Goal: Contribute content: Add original content to the website for others to see

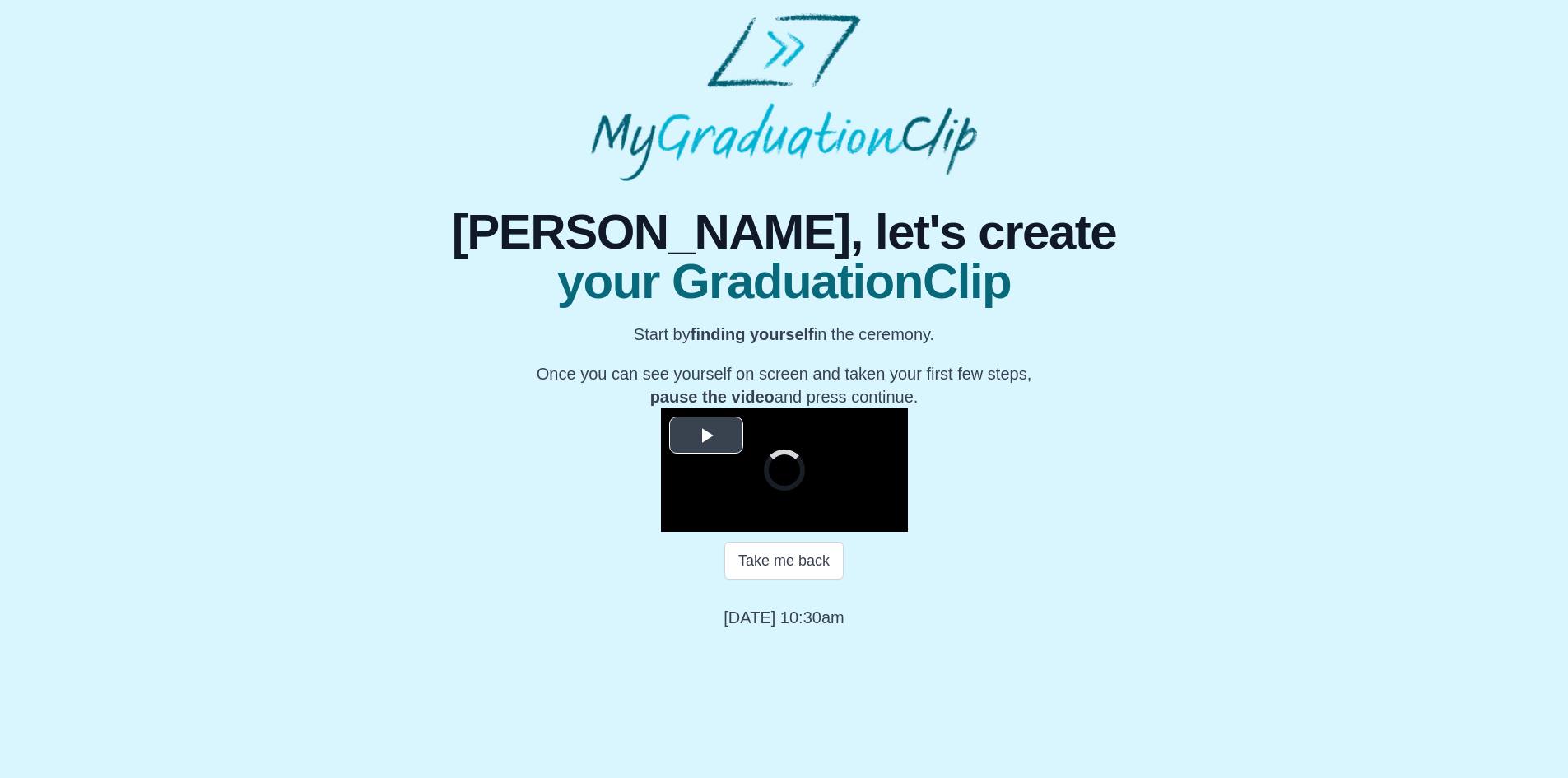
scroll to position [136, 0]
drag, startPoint x: 477, startPoint y: 303, endPoint x: 474, endPoint y: 363, distance: 60.1
click at [706, 435] on span "Video Player" at bounding box center [706, 435] width 0 height 0
click at [678, 520] on span "Video Player" at bounding box center [678, 520] width 0 height 0
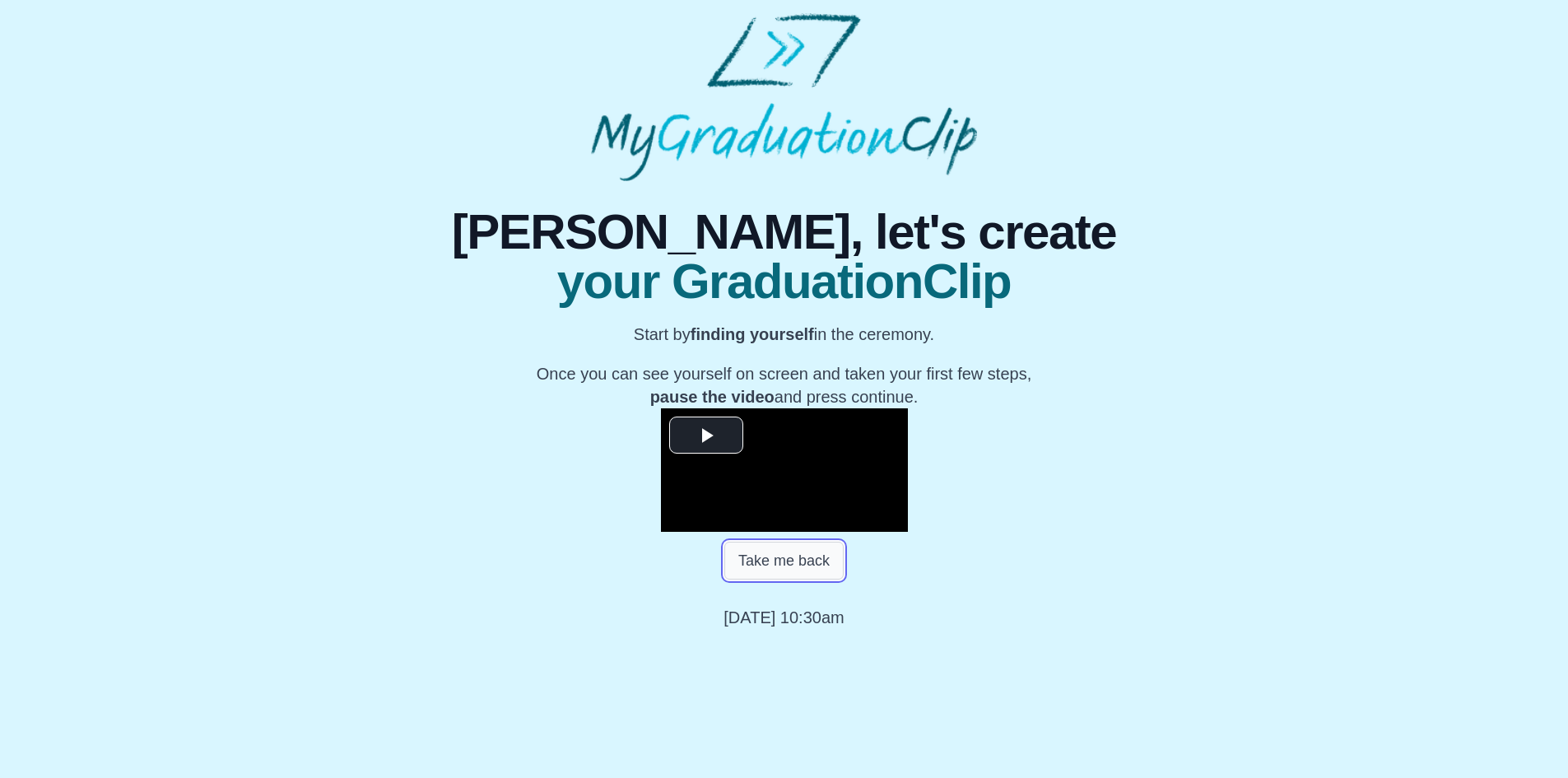
click at [746, 580] on button "Take me back" at bounding box center [783, 561] width 119 height 38
click at [706, 435] on span "Video Player" at bounding box center [706, 435] width 0 height 0
click at [761, 580] on button "Take me back" at bounding box center [783, 561] width 119 height 38
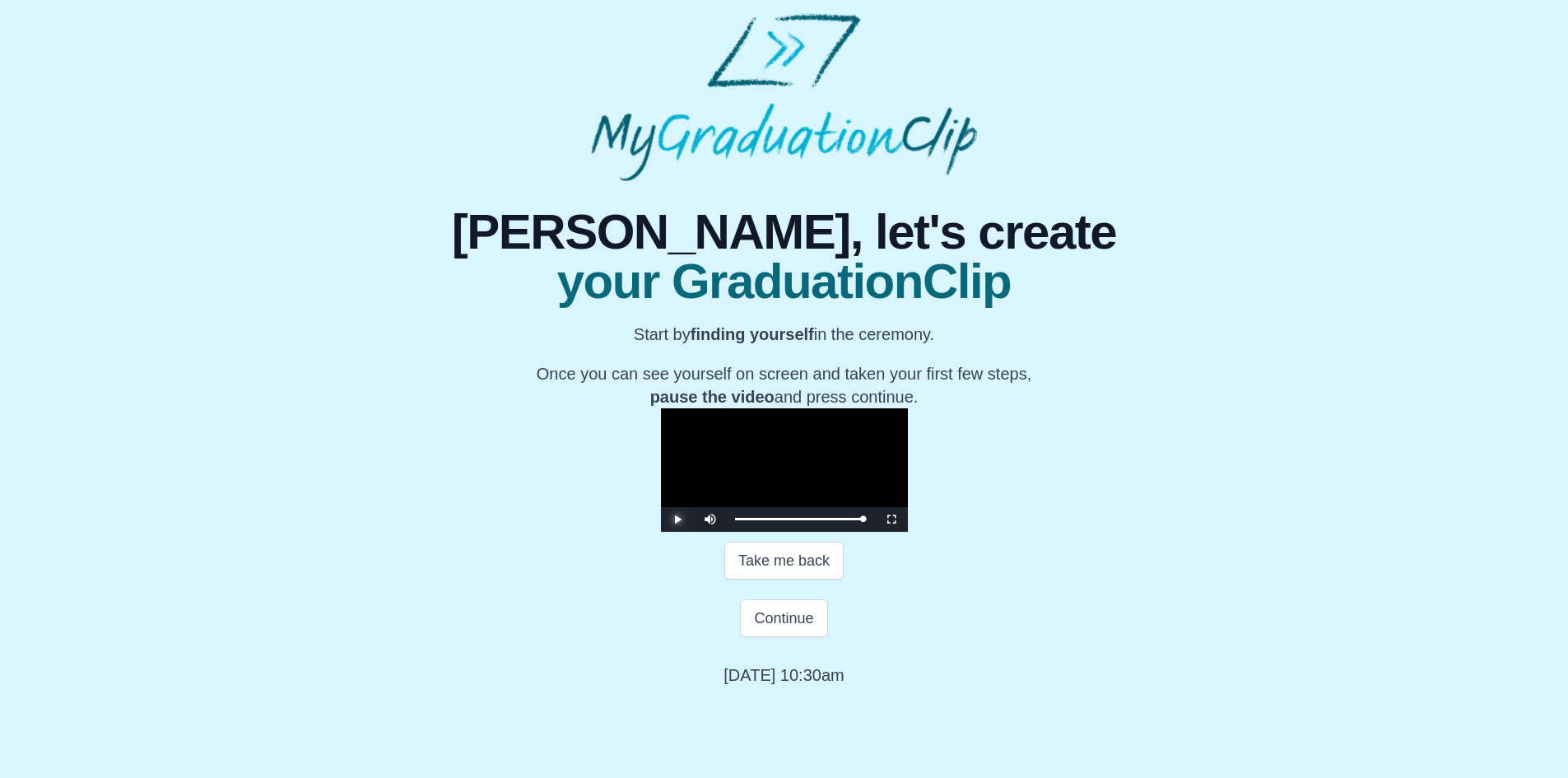
click at [678, 520] on span "Video Player" at bounding box center [678, 520] width 0 height 0
click at [767, 637] on button "Continue" at bounding box center [784, 618] width 88 height 38
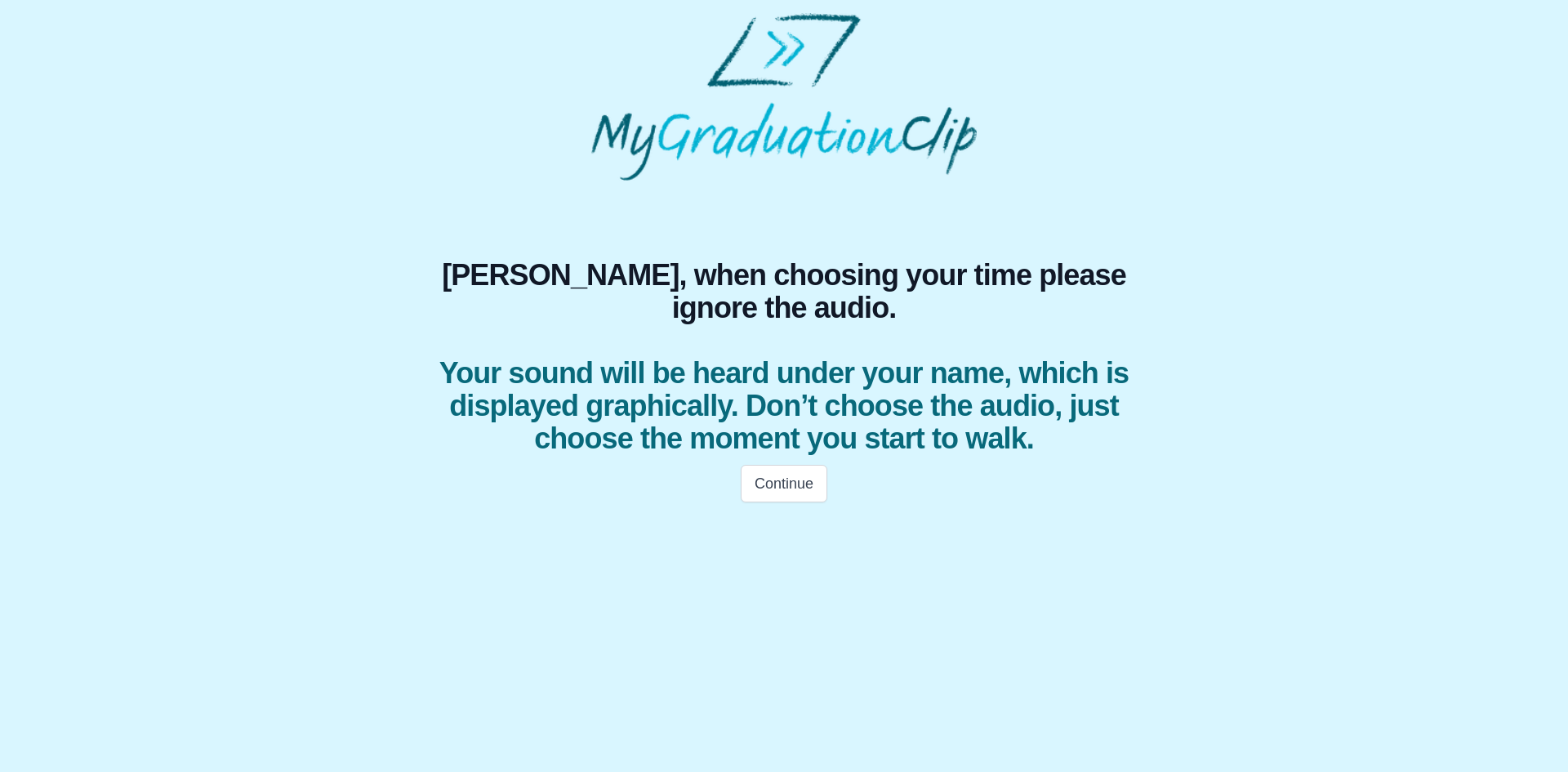
click at [445, 525] on html "Rachael, when choosing your time please ignore the audio. Your sound will be he…" at bounding box center [784, 262] width 1568 height 525
click at [765, 502] on button "Continue" at bounding box center [784, 483] width 87 height 37
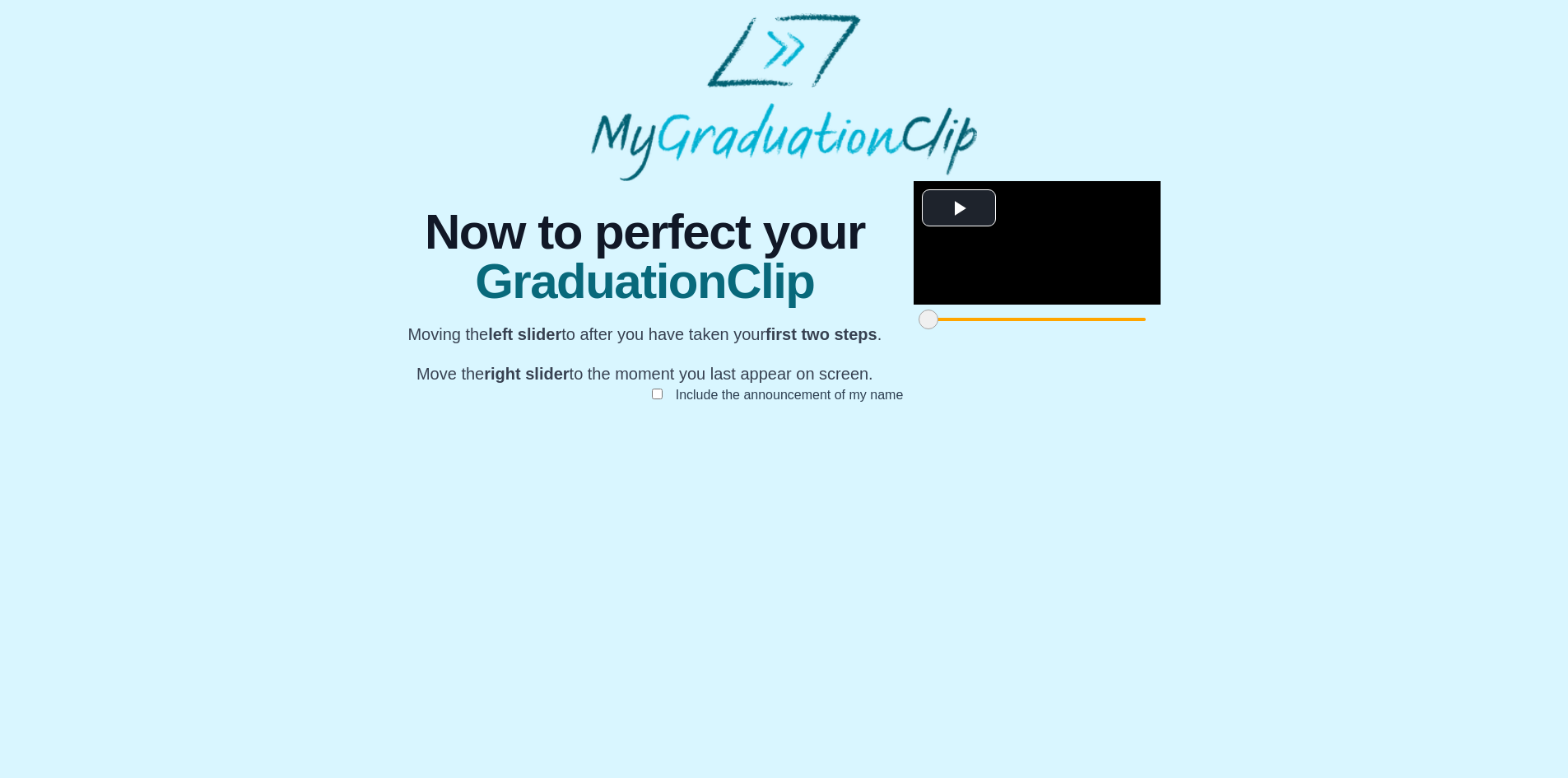
scroll to position [96, 0]
drag, startPoint x: 445, startPoint y: 697, endPoint x: 692, endPoint y: 683, distance: 247.4
click at [1160, 334] on div at bounding box center [1175, 319] width 30 height 30
drag, startPoint x: 698, startPoint y: 699, endPoint x: 793, endPoint y: 679, distance: 97.1
click at [914, 334] on div "**********" at bounding box center [1037, 258] width 247 height 153
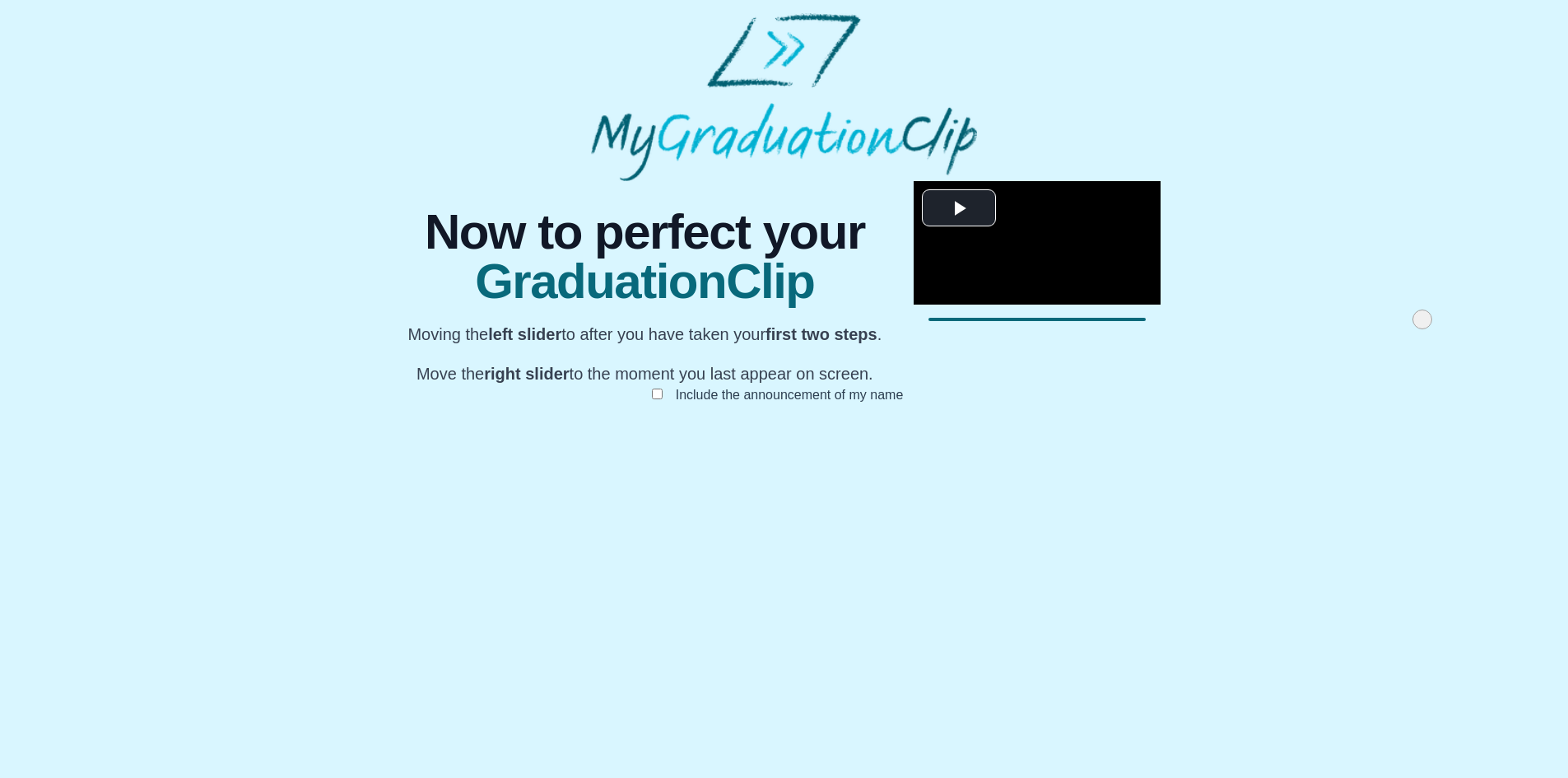
drag, startPoint x: 817, startPoint y: 698, endPoint x: 933, endPoint y: 684, distance: 116.8
click at [1407, 334] on div at bounding box center [1422, 319] width 30 height 30
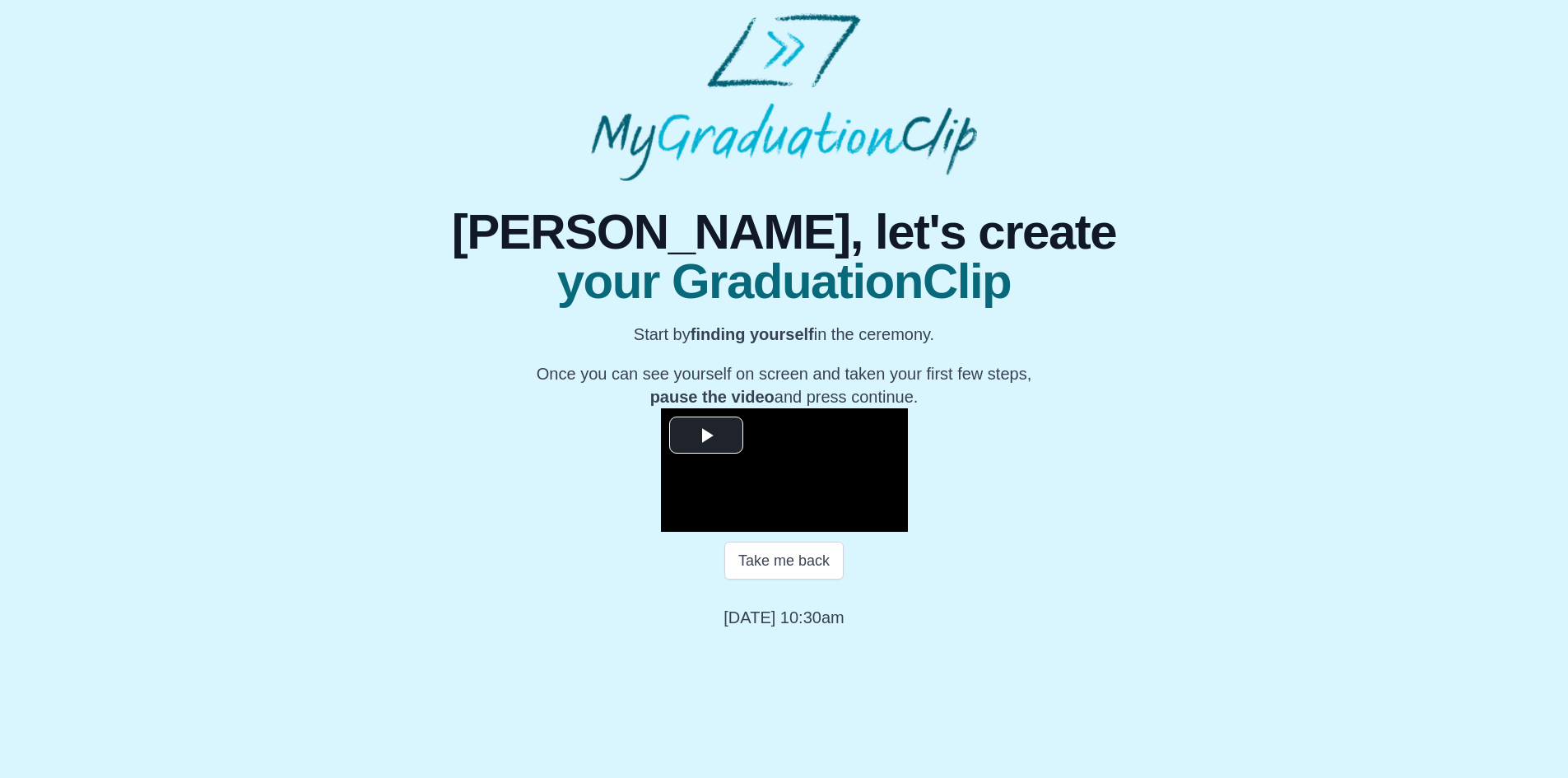
scroll to position [136, 0]
click at [706, 435] on span "Video Player" at bounding box center [706, 435] width 0 height 0
click at [678, 520] on span "Video Player" at bounding box center [678, 520] width 0 height 0
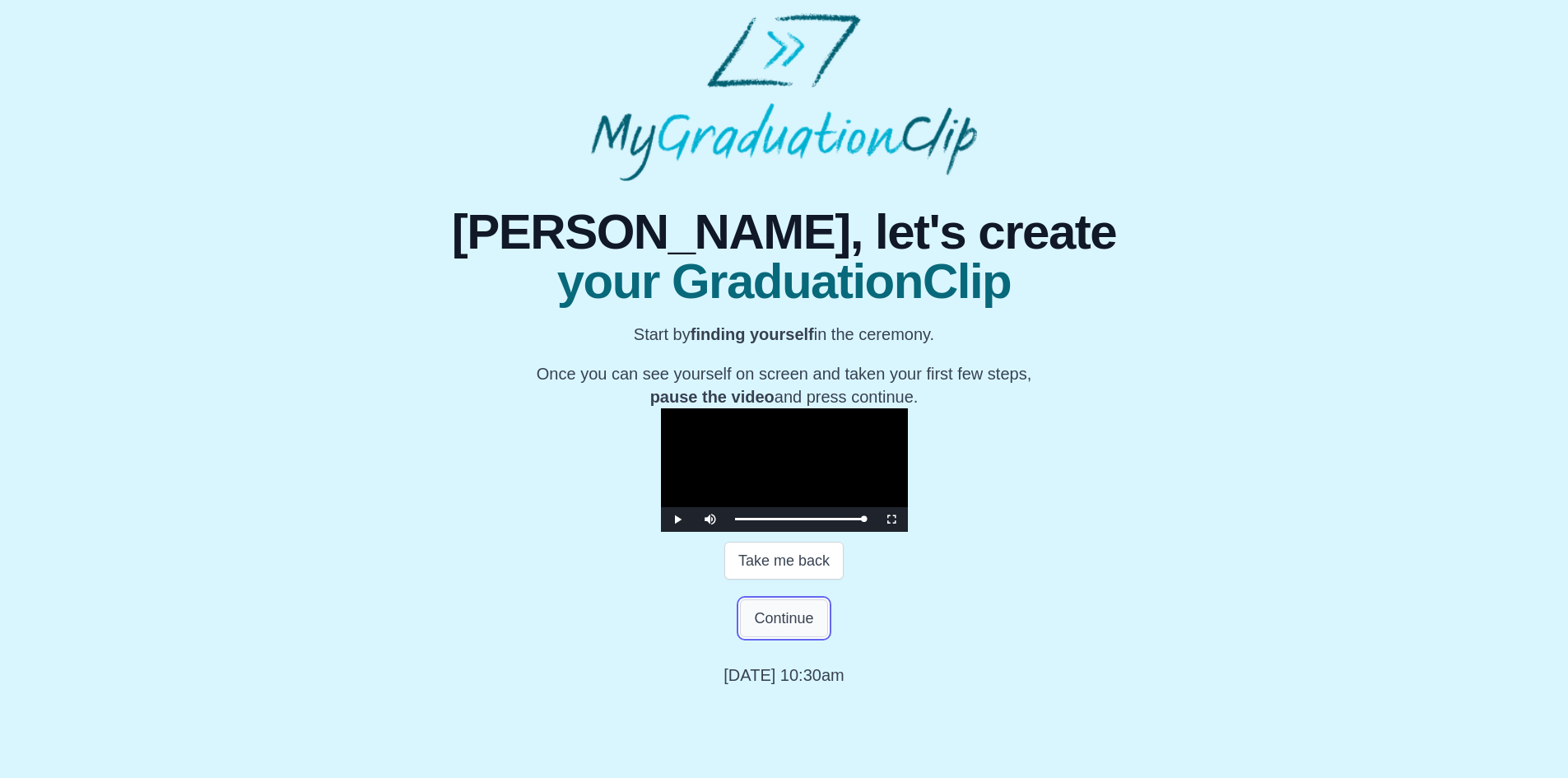
click at [769, 637] on button "Continue" at bounding box center [784, 618] width 88 height 38
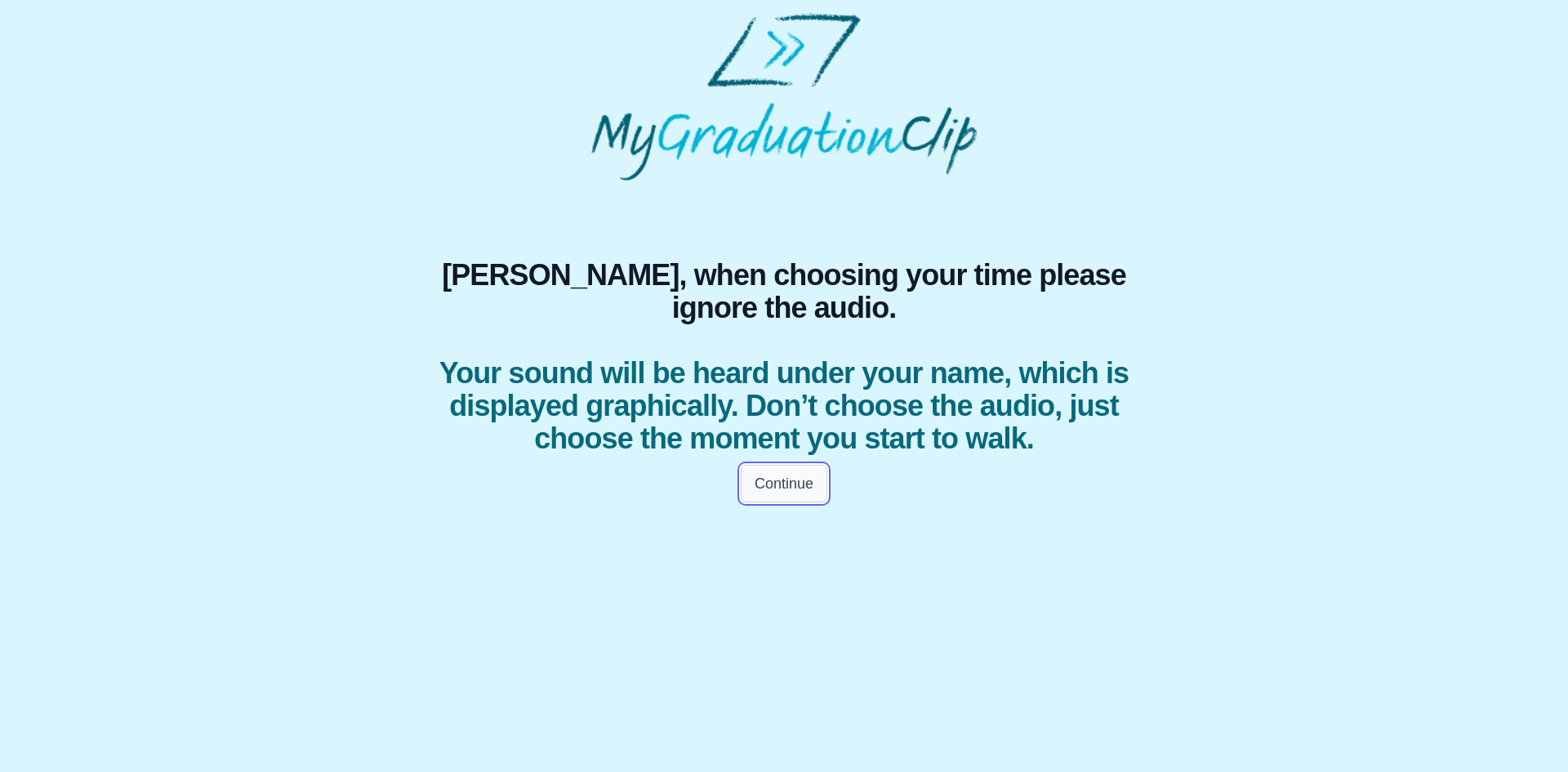
click at [774, 502] on button "Continue" at bounding box center [784, 483] width 87 height 37
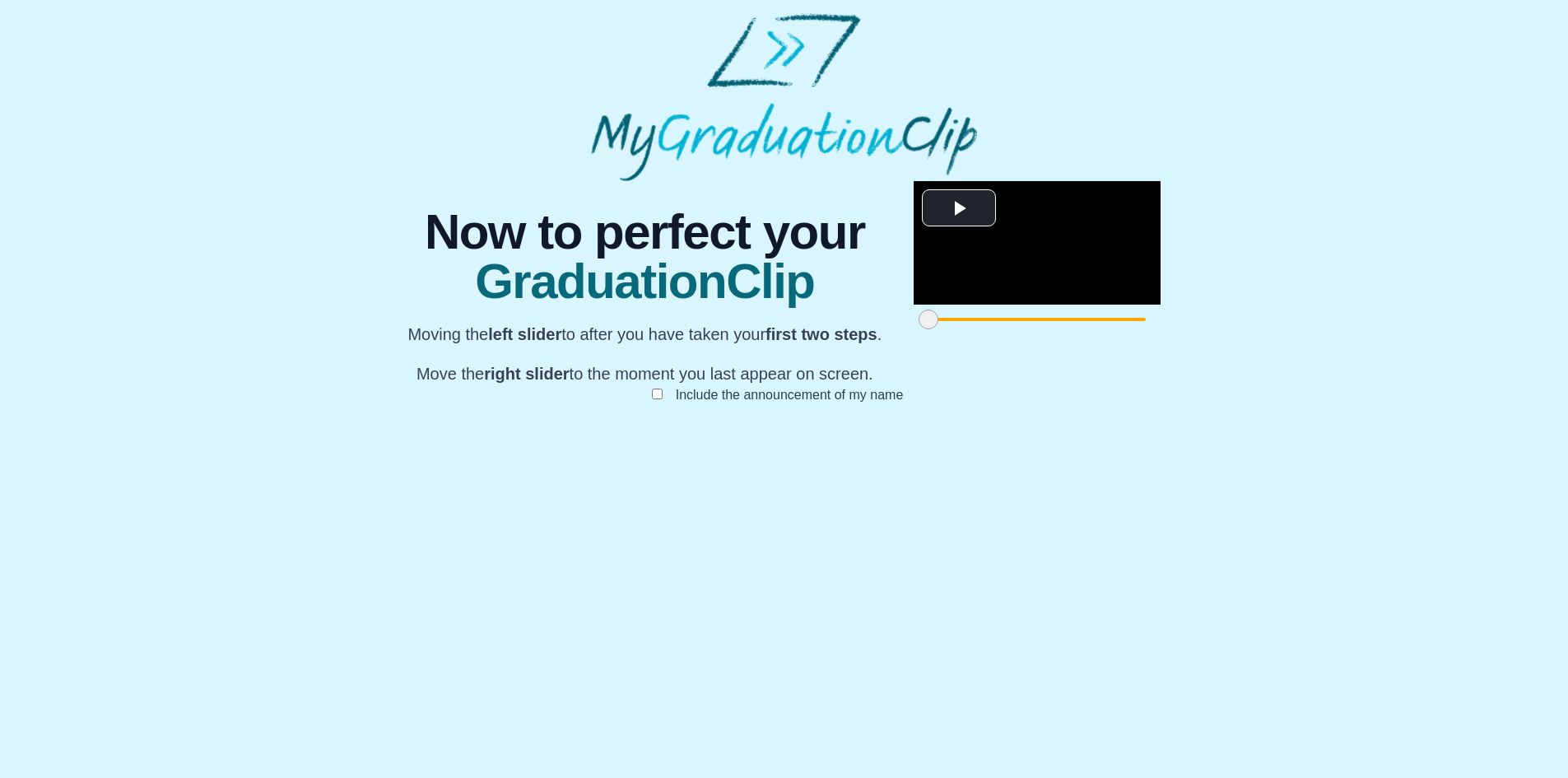
scroll to position [96, 0]
drag, startPoint x: 453, startPoint y: 696, endPoint x: 651, endPoint y: 692, distance: 198.0
click at [940, 329] on span at bounding box center [950, 319] width 20 height 20
drag, startPoint x: 649, startPoint y: 690, endPoint x: 622, endPoint y: 689, distance: 27.0
click at [1093, 329] on span at bounding box center [1103, 319] width 20 height 20
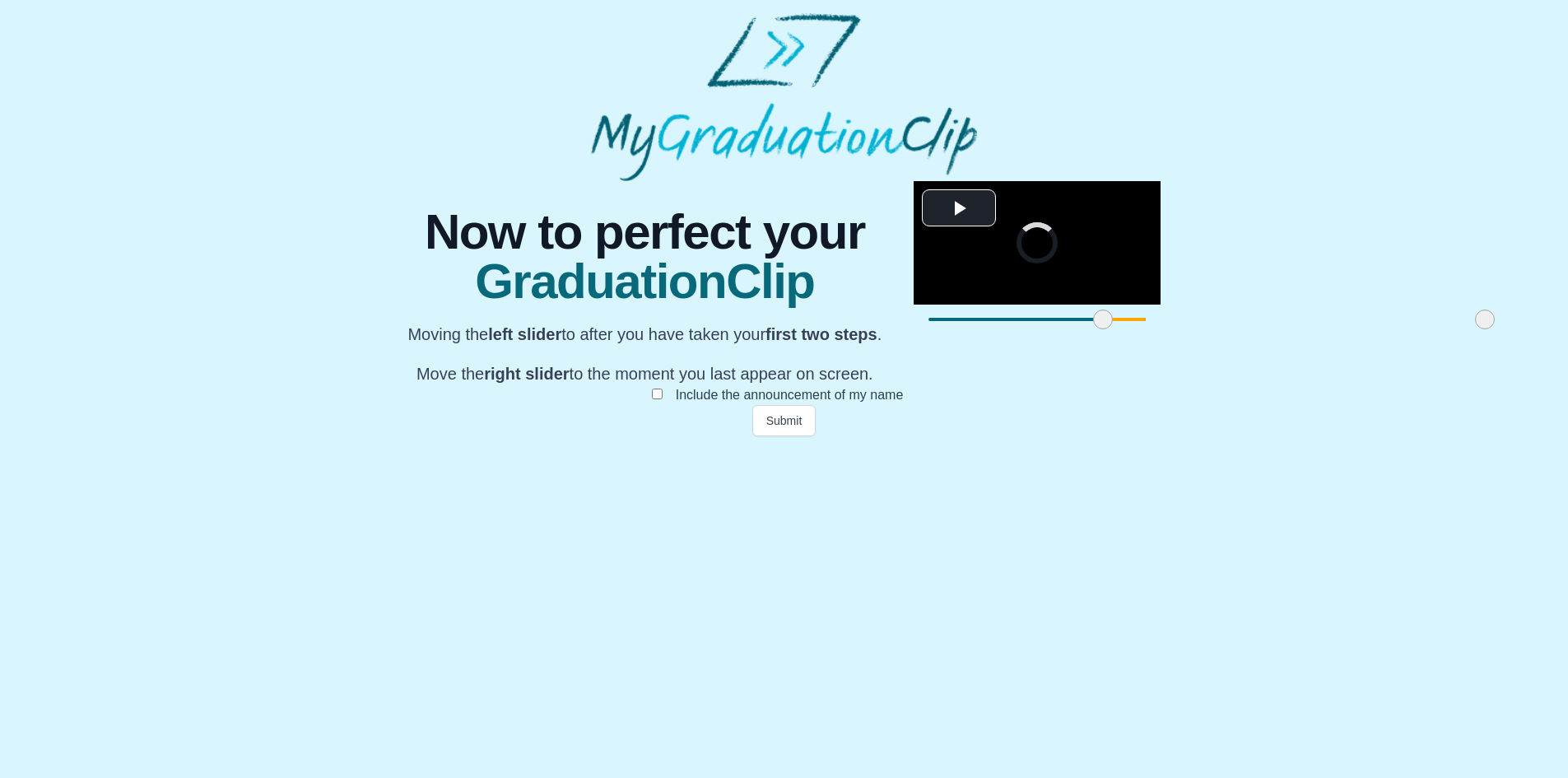
drag, startPoint x: 1019, startPoint y: 698, endPoint x: 1006, endPoint y: 698, distance: 13.0
click at [1474, 329] on span at bounding box center [1484, 319] width 20 height 20
drag, startPoint x: 1005, startPoint y: 698, endPoint x: 1049, endPoint y: 683, distance: 46.5
click at [1049, 334] on div "**********" at bounding box center [1037, 258] width 247 height 153
drag, startPoint x: 1049, startPoint y: 702, endPoint x: 1085, endPoint y: 694, distance: 36.9
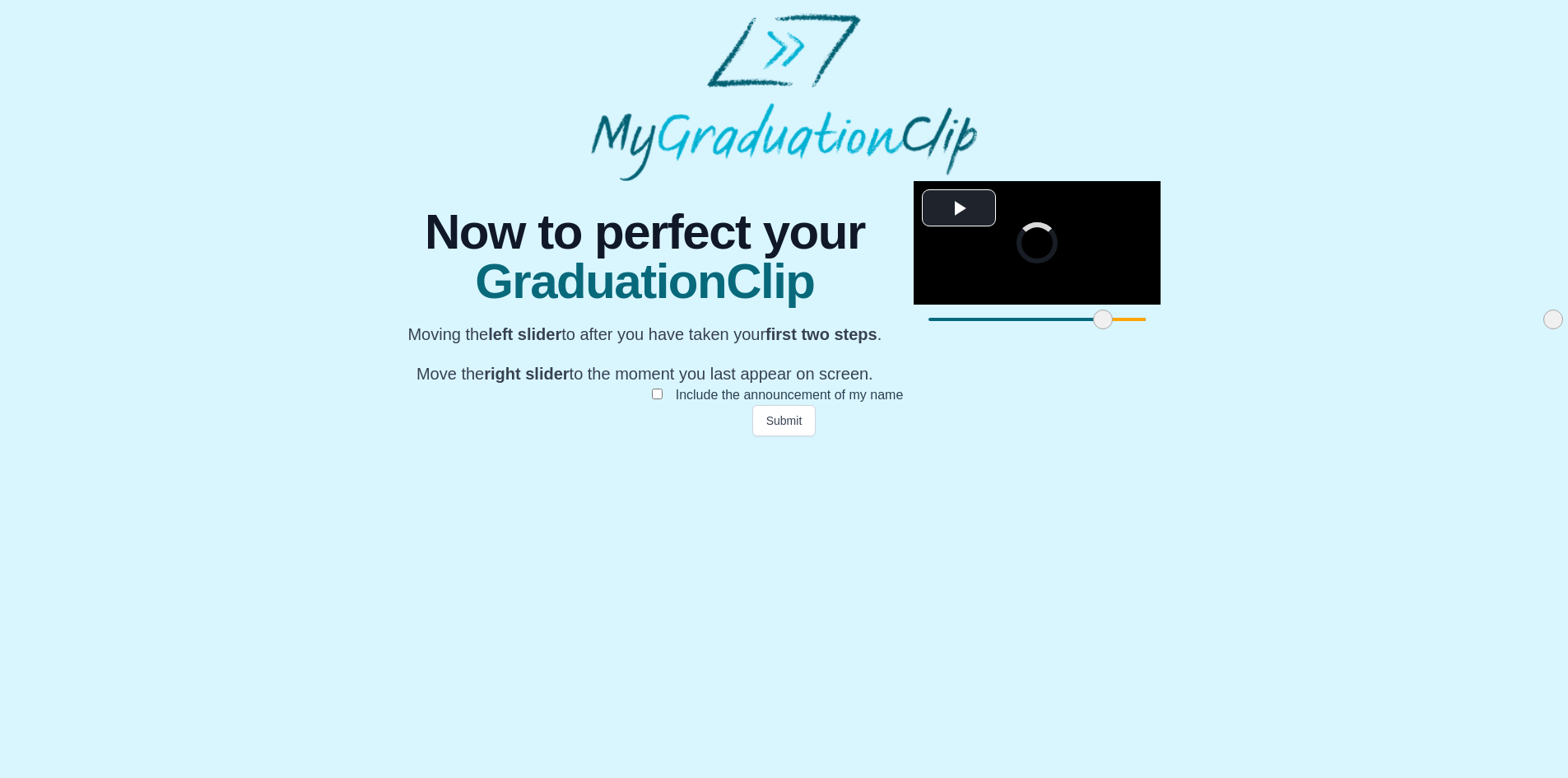
click at [1543, 329] on span at bounding box center [1553, 319] width 20 height 20
drag, startPoint x: 1085, startPoint y: 694, endPoint x: 1164, endPoint y: 684, distance: 79.6
click at [1164, 436] on div "**********" at bounding box center [783, 308] width 784 height 255
click at [782, 436] on button "Submit" at bounding box center [784, 421] width 64 height 31
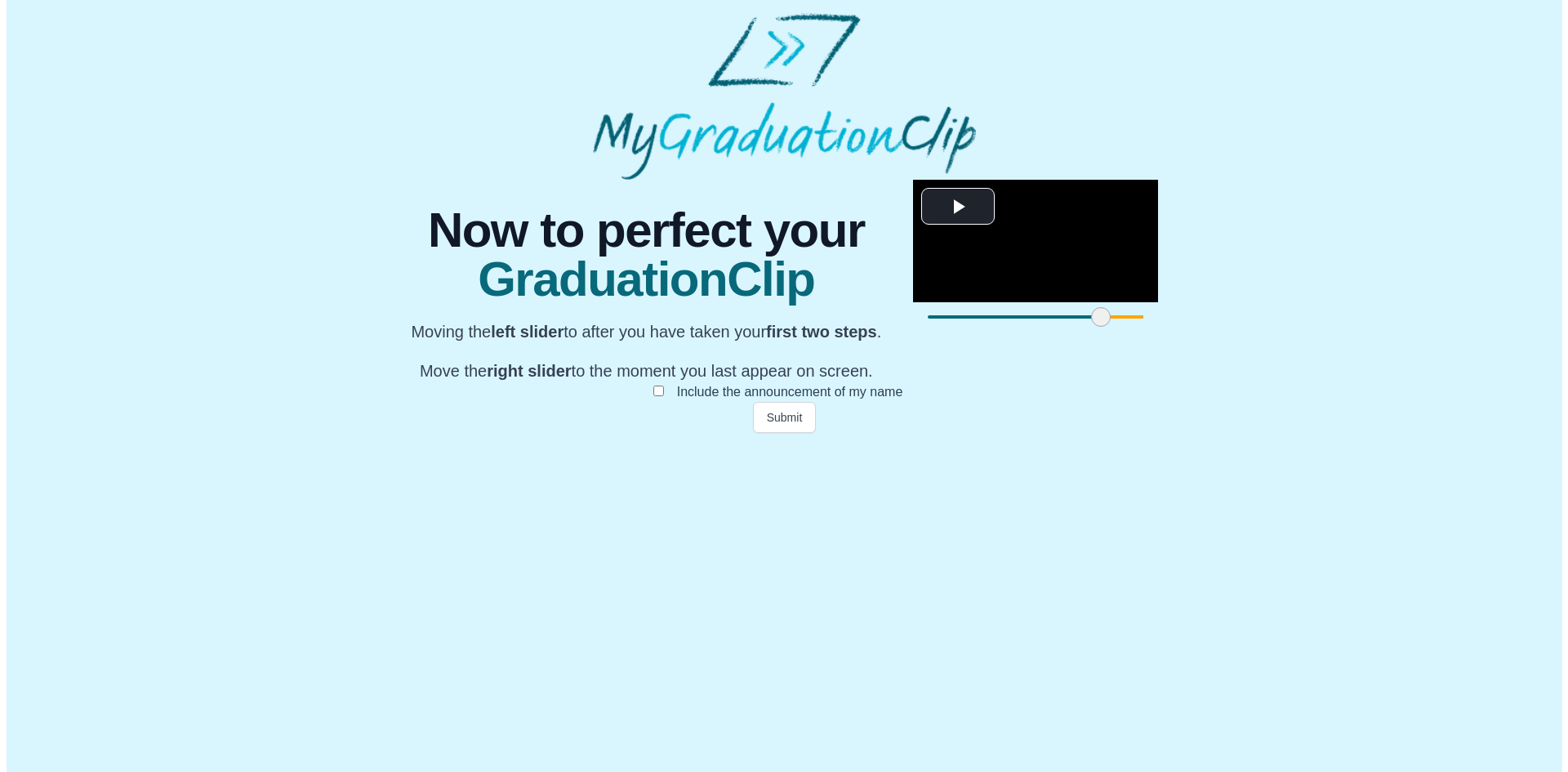
scroll to position [0, 0]
